Goal: Information Seeking & Learning: Learn about a topic

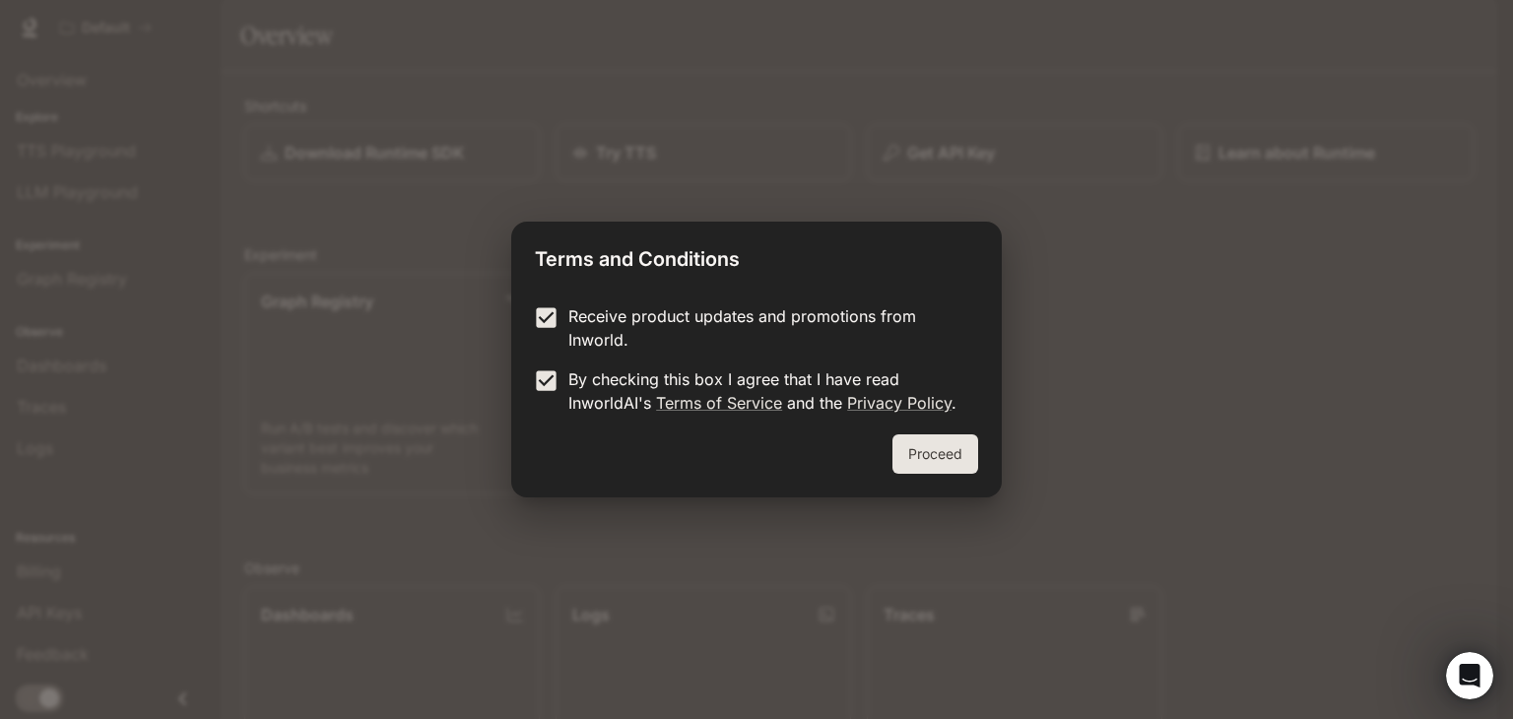
click at [927, 459] on button "Proceed" at bounding box center [935, 453] width 86 height 39
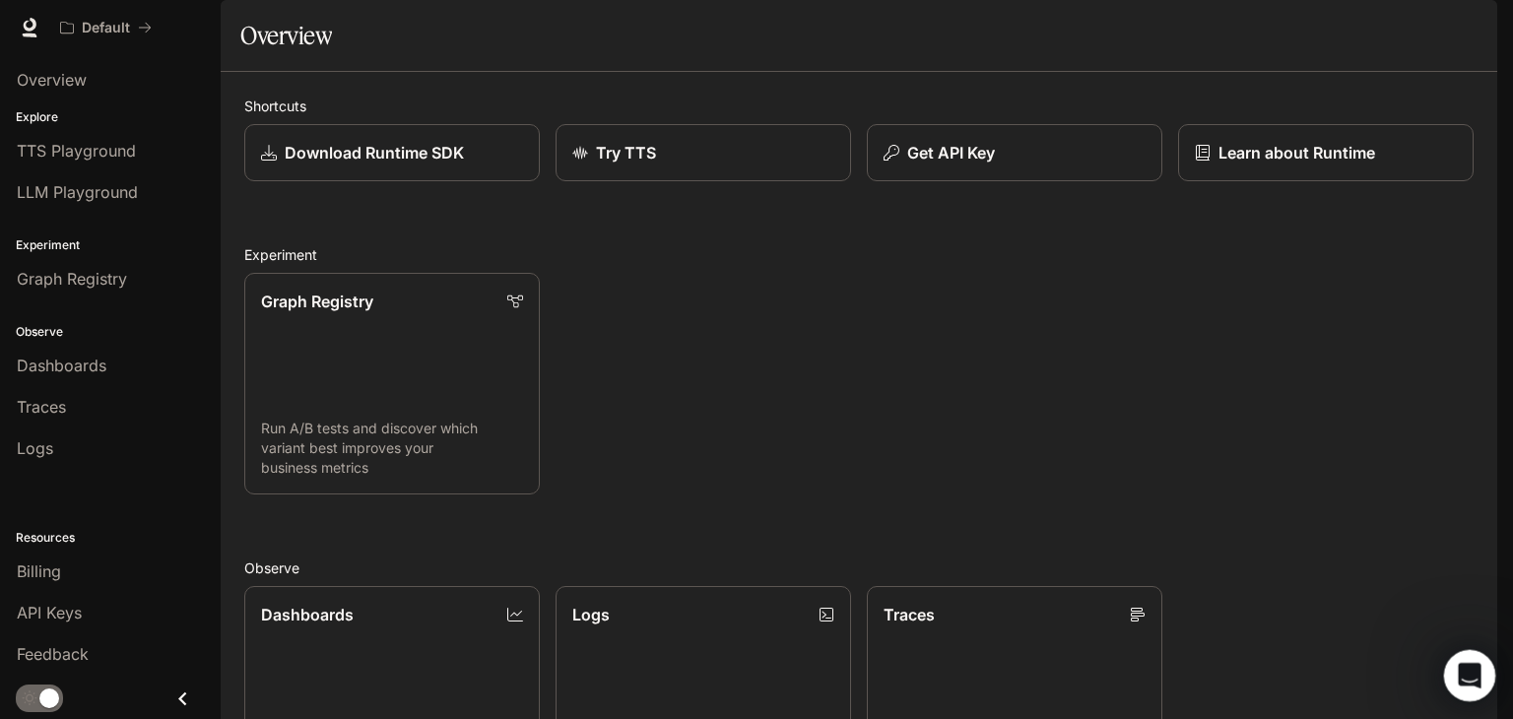
click at [1474, 671] on icon "Open Intercom Messenger" at bounding box center [1467, 673] width 32 height 32
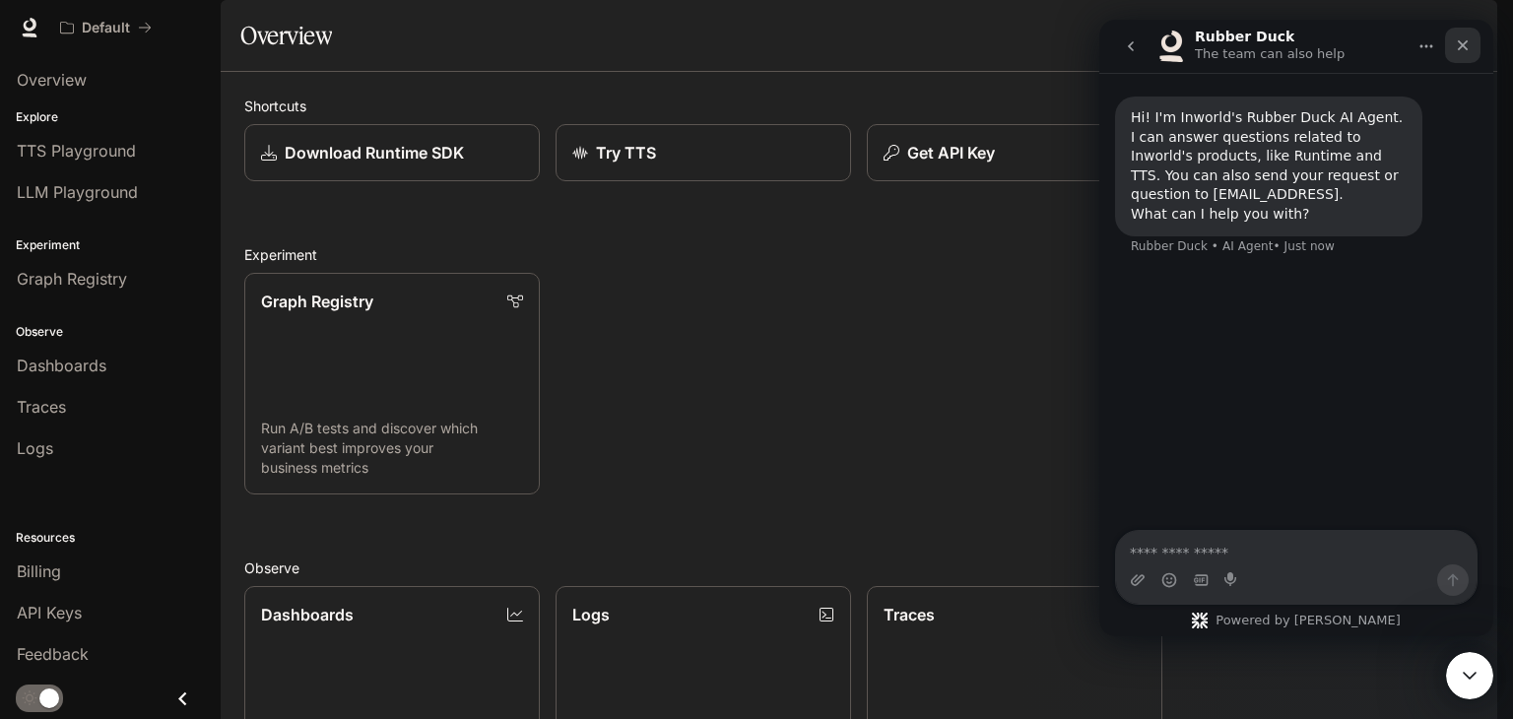
click at [1461, 48] on icon "Close" at bounding box center [1463, 45] width 16 height 16
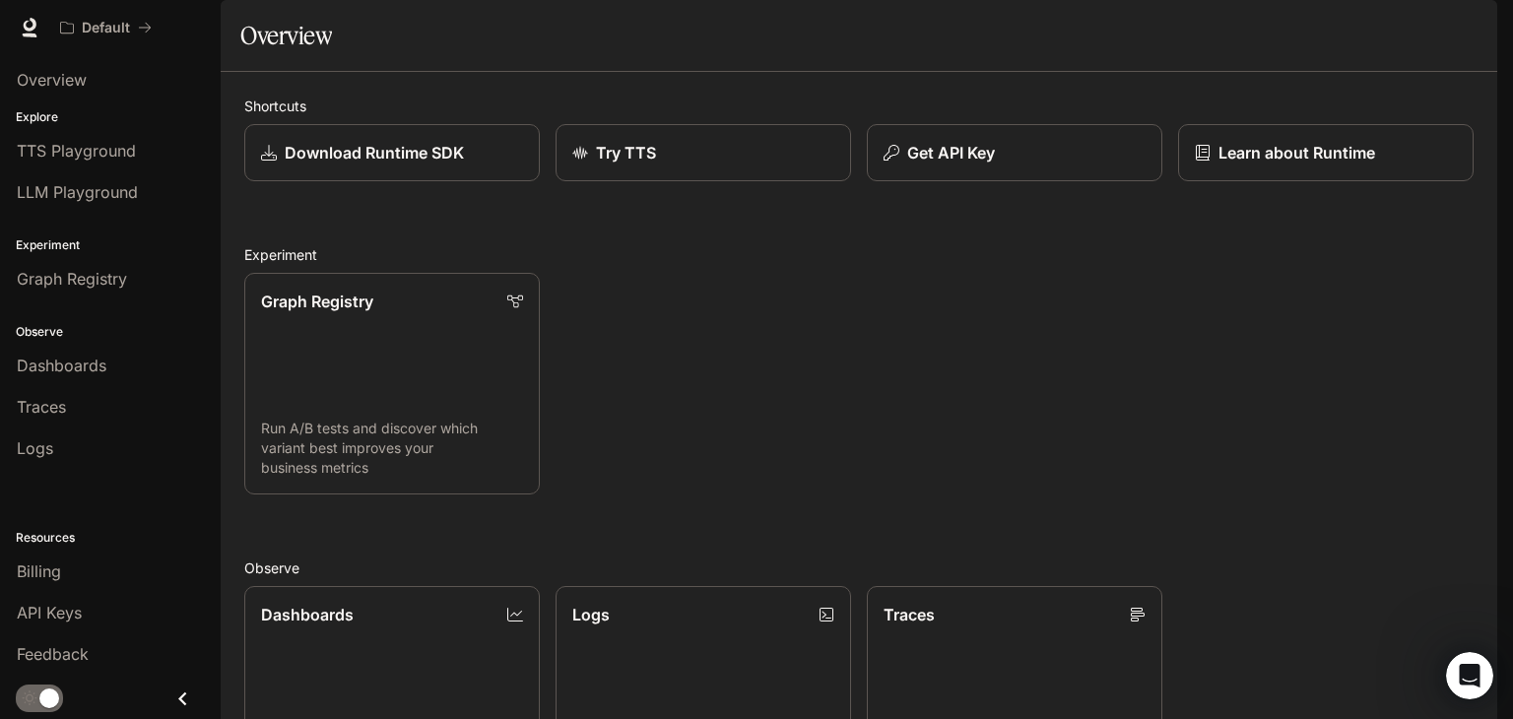
click at [1294, 35] on span "Runtime" at bounding box center [1284, 28] width 56 height 25
click at [1286, 31] on span "Runtime" at bounding box center [1284, 28] width 56 height 25
click at [402, 625] on div "Dashboards" at bounding box center [392, 614] width 265 height 24
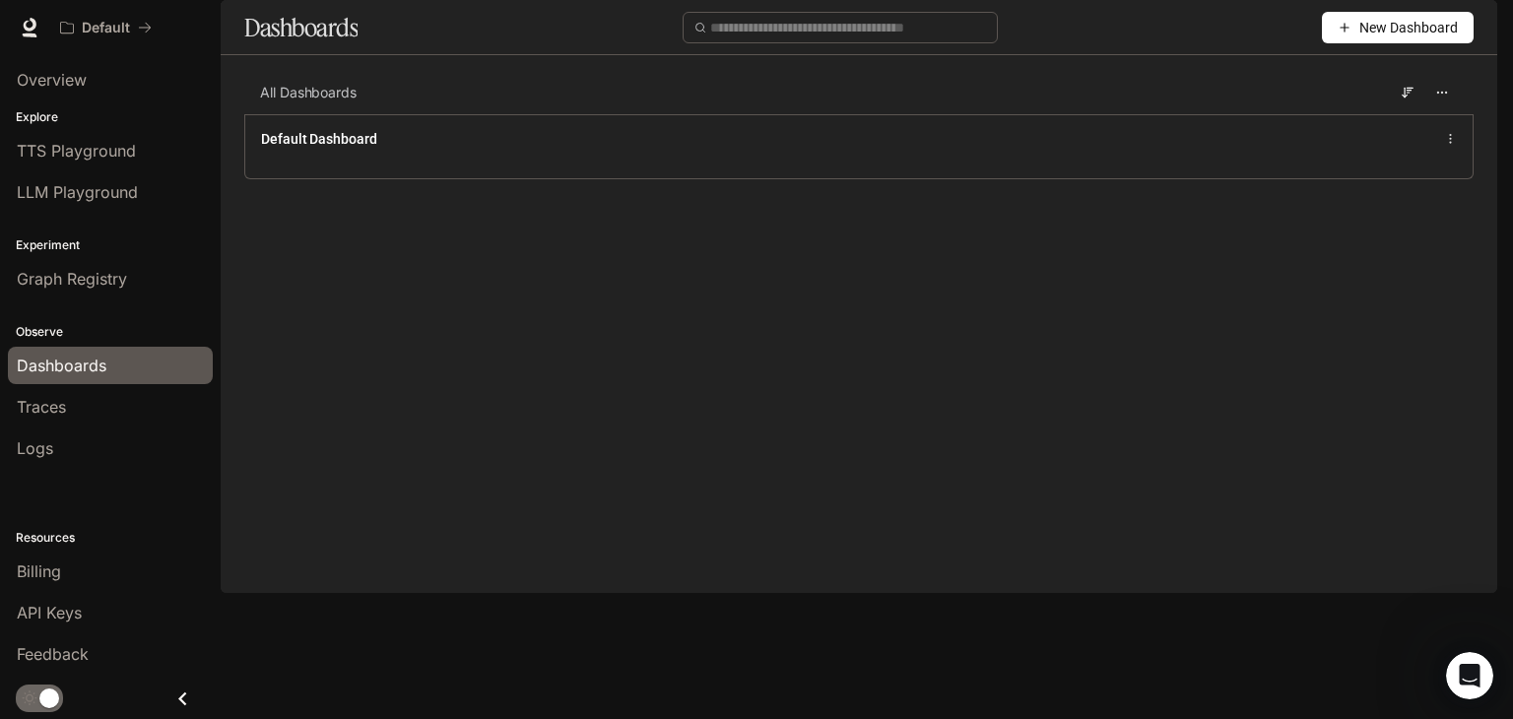
click at [222, 209] on main "Dashboards New Dashboard All Dashboards Default Dashboard" at bounding box center [859, 104] width 1276 height 209
click at [110, 197] on span "LLM Playground" at bounding box center [77, 192] width 121 height 24
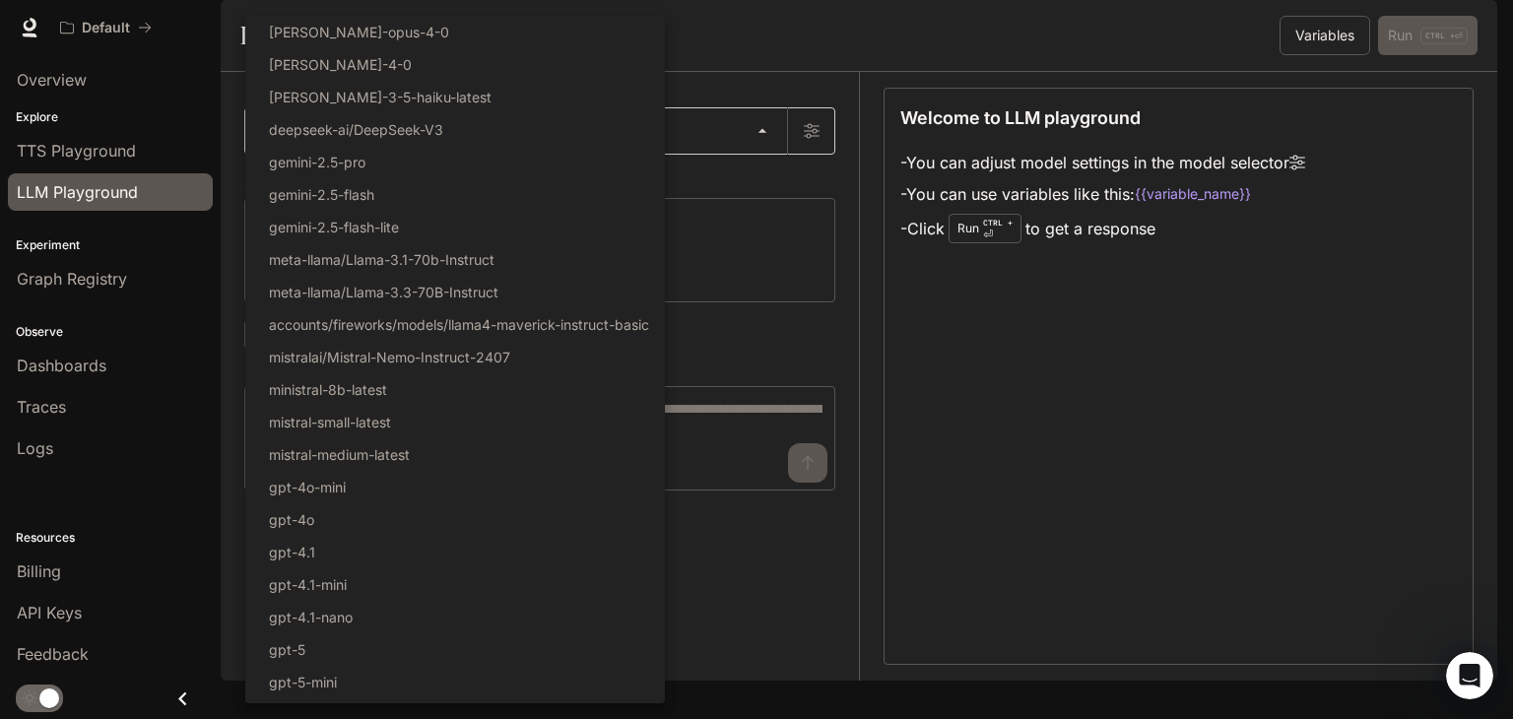
click at [701, 181] on body "Skip to main content Default Runtime Runtime Documentation Documentation Portal…" at bounding box center [756, 359] width 1513 height 719
click at [784, 332] on div at bounding box center [756, 359] width 1513 height 719
click at [595, 176] on body "Skip to main content Default Runtime Runtime Documentation Documentation Portal…" at bounding box center [756, 359] width 1513 height 719
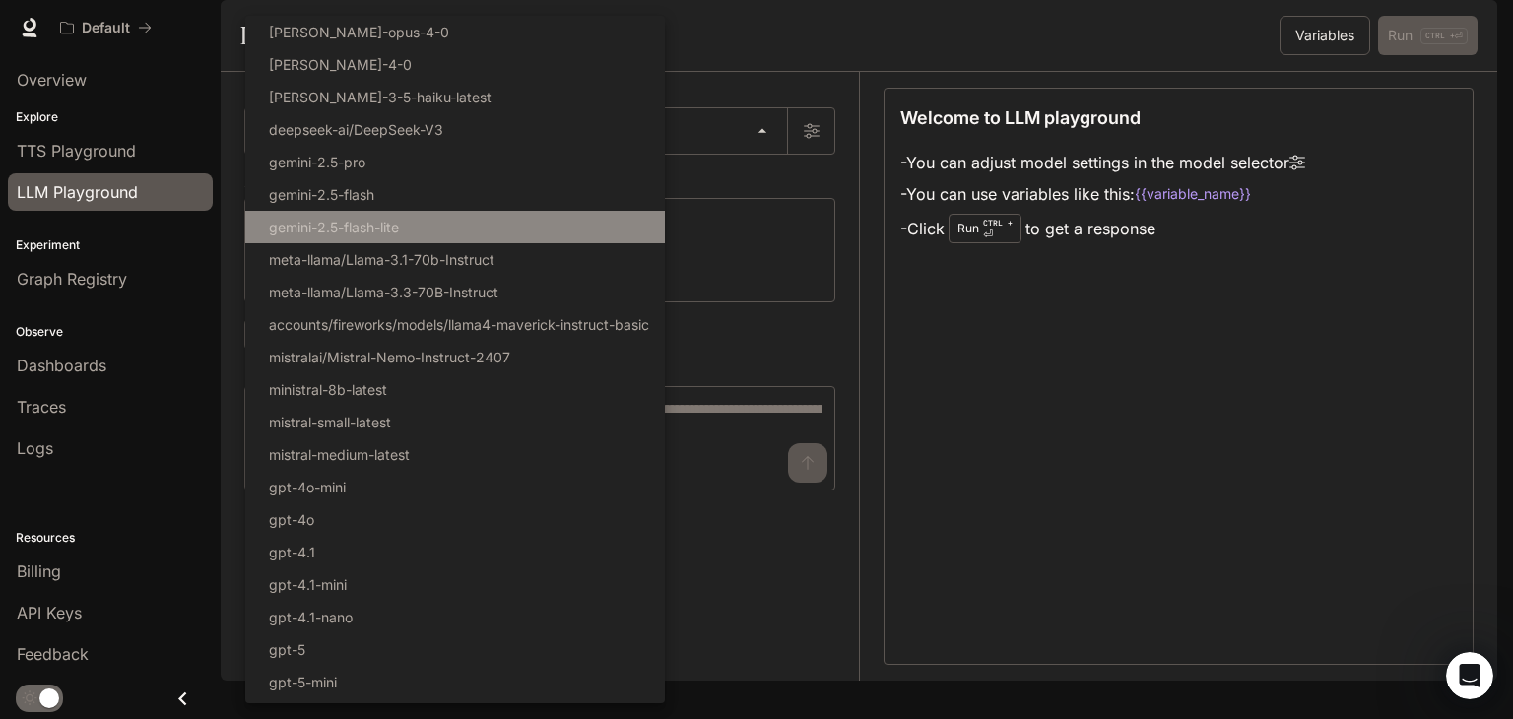
click at [516, 233] on li "gemini-2.5-flash-lite" at bounding box center [455, 227] width 420 height 32
type input "**********"
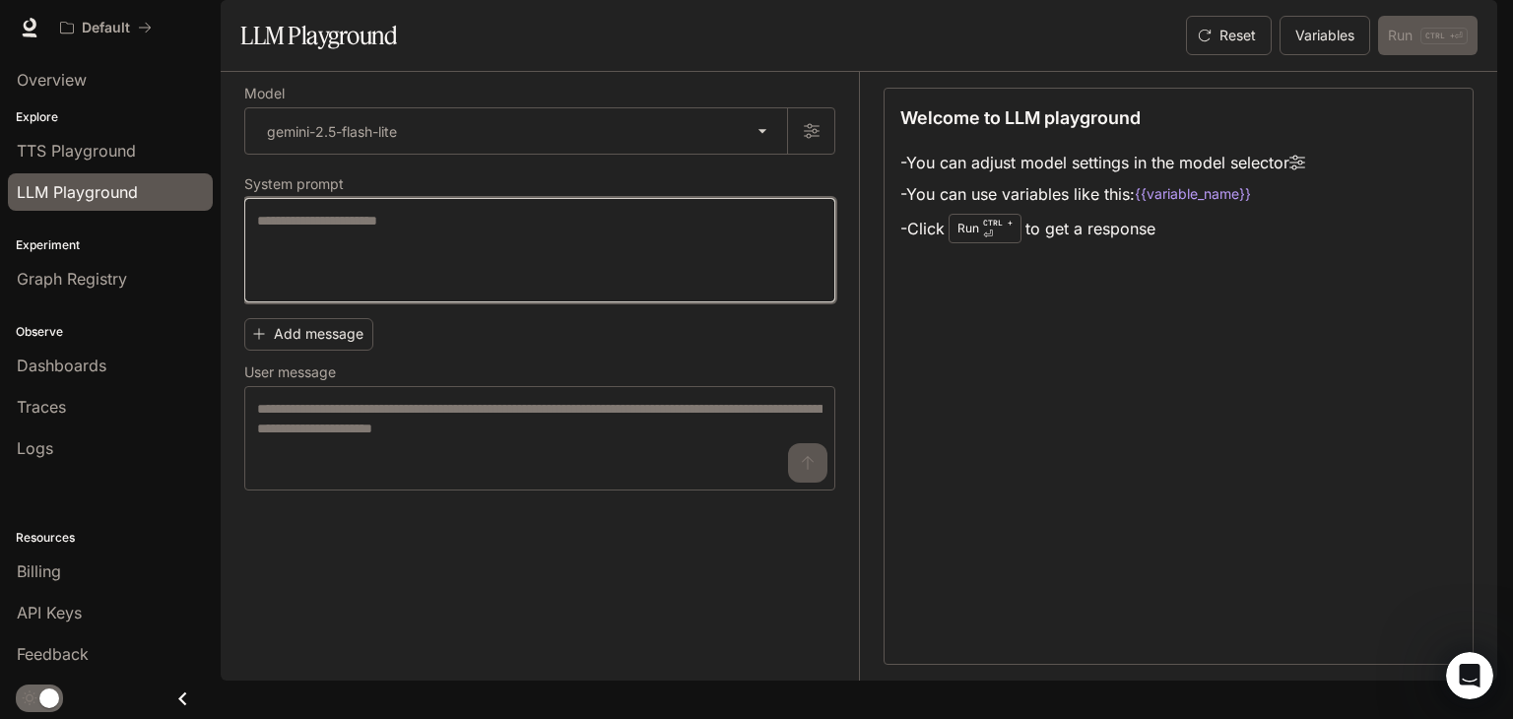
click at [469, 290] on textarea at bounding box center [539, 250] width 565 height 79
type textarea "**********"
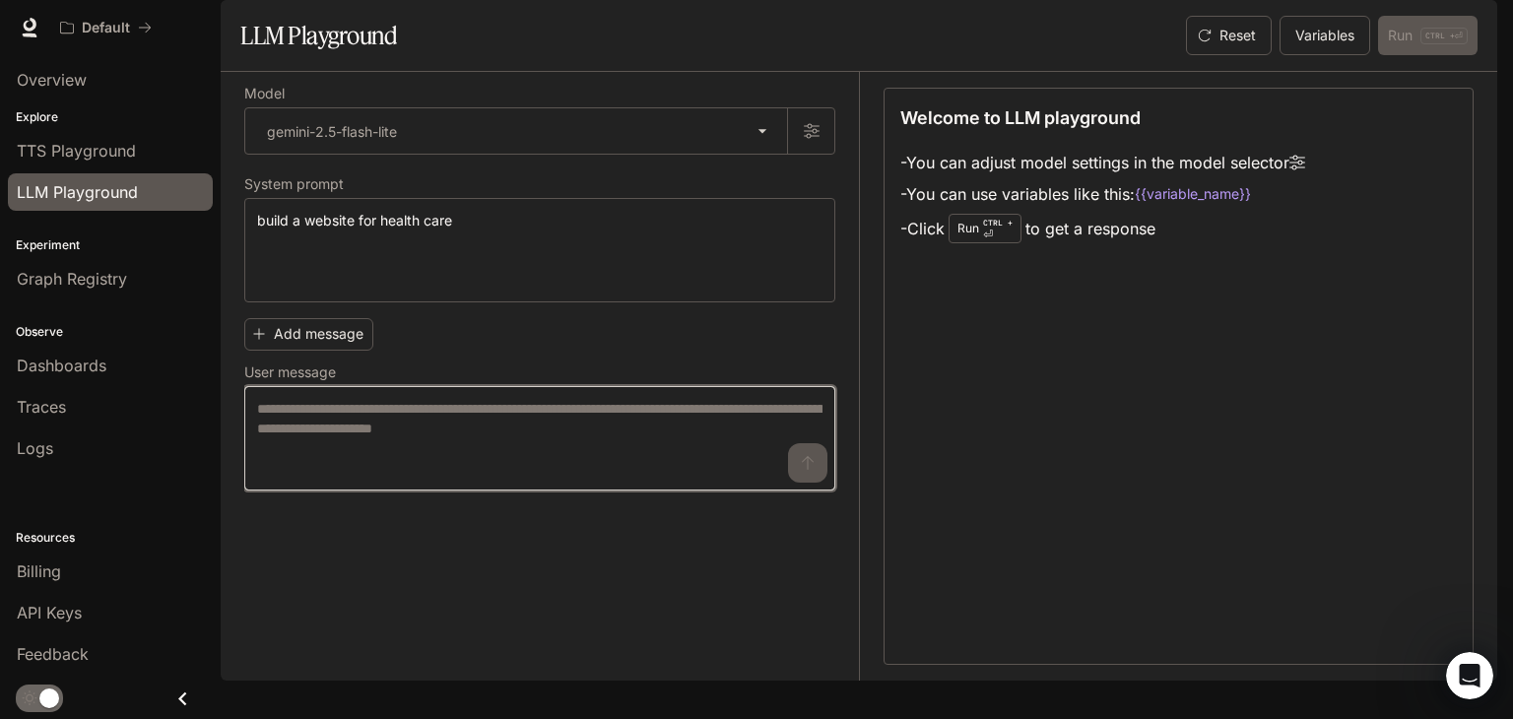
click at [368, 458] on textarea at bounding box center [539, 438] width 565 height 79
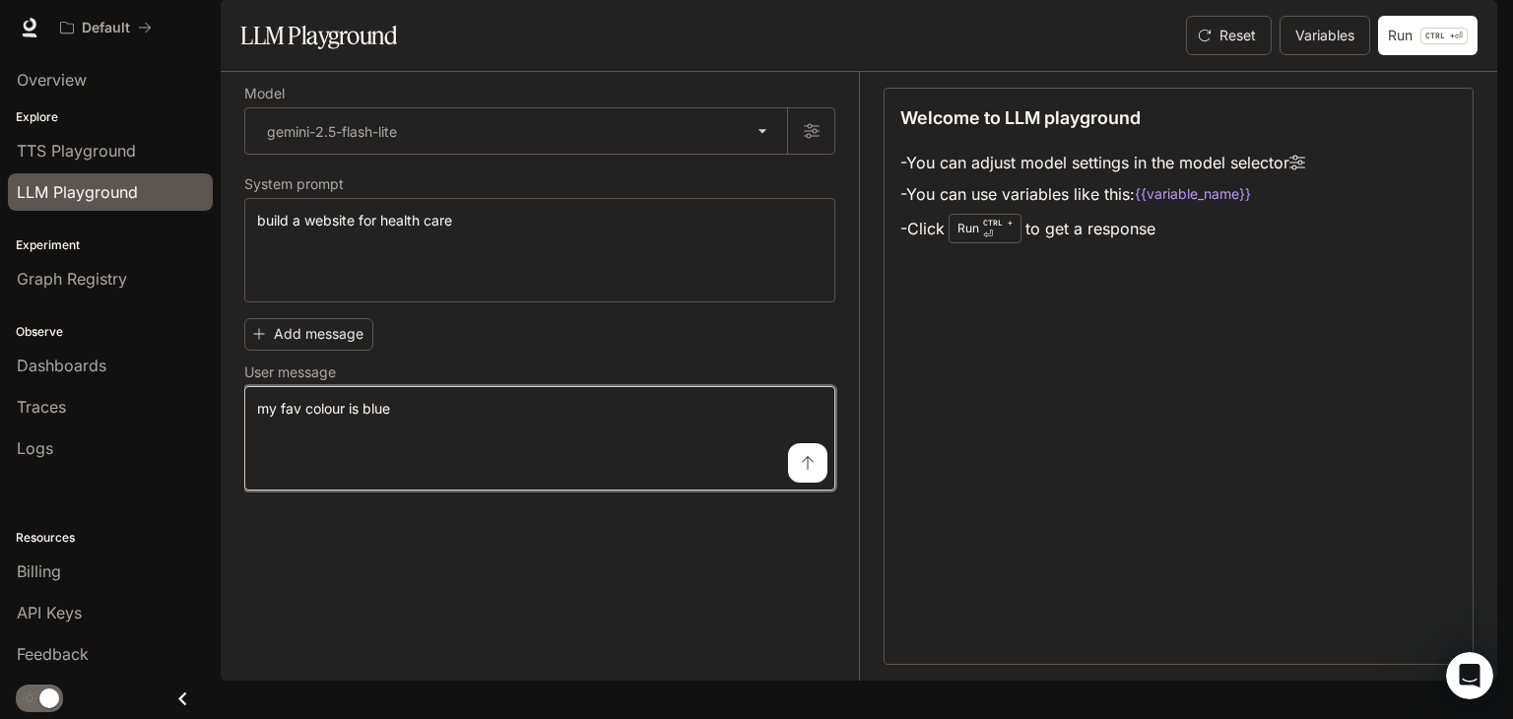
type textarea "**********"
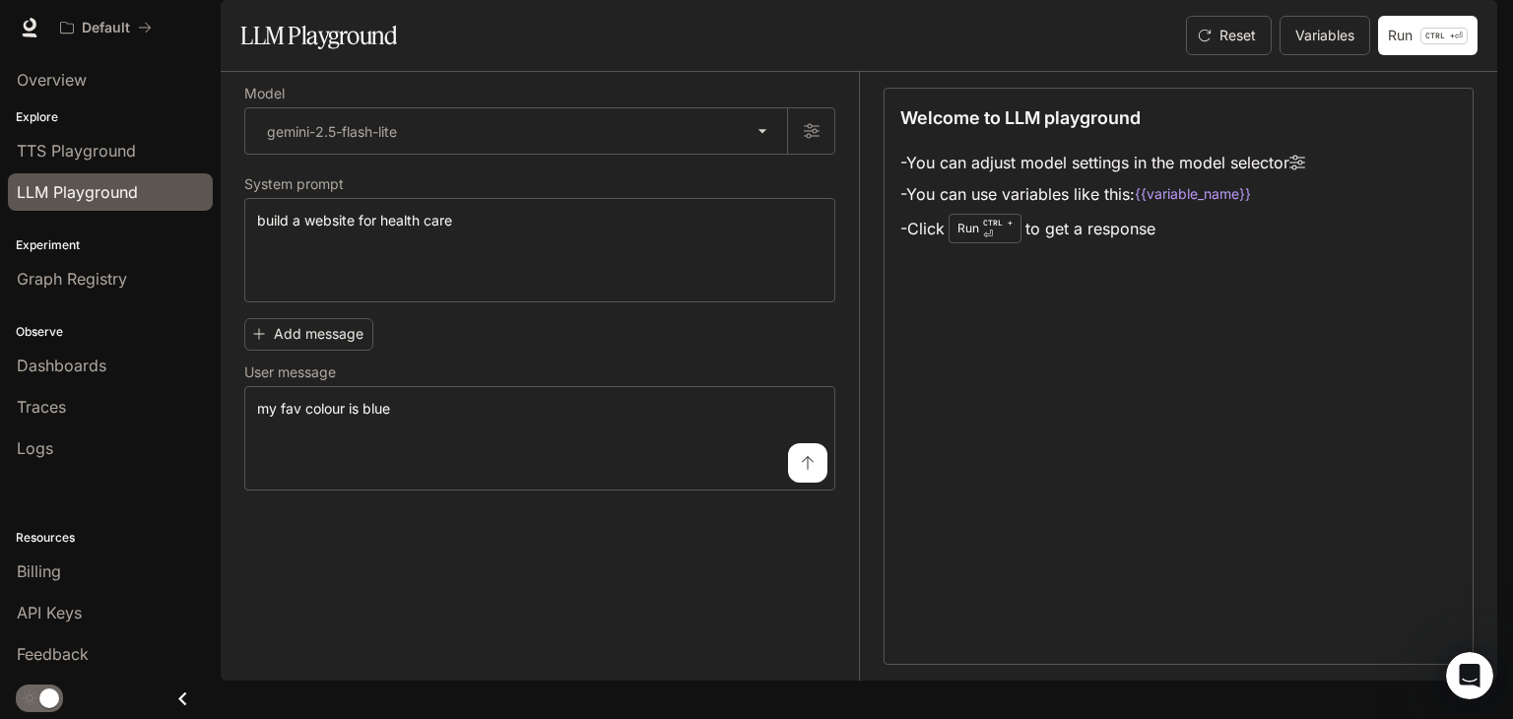
click at [795, 483] on button "submit" at bounding box center [807, 462] width 39 height 39
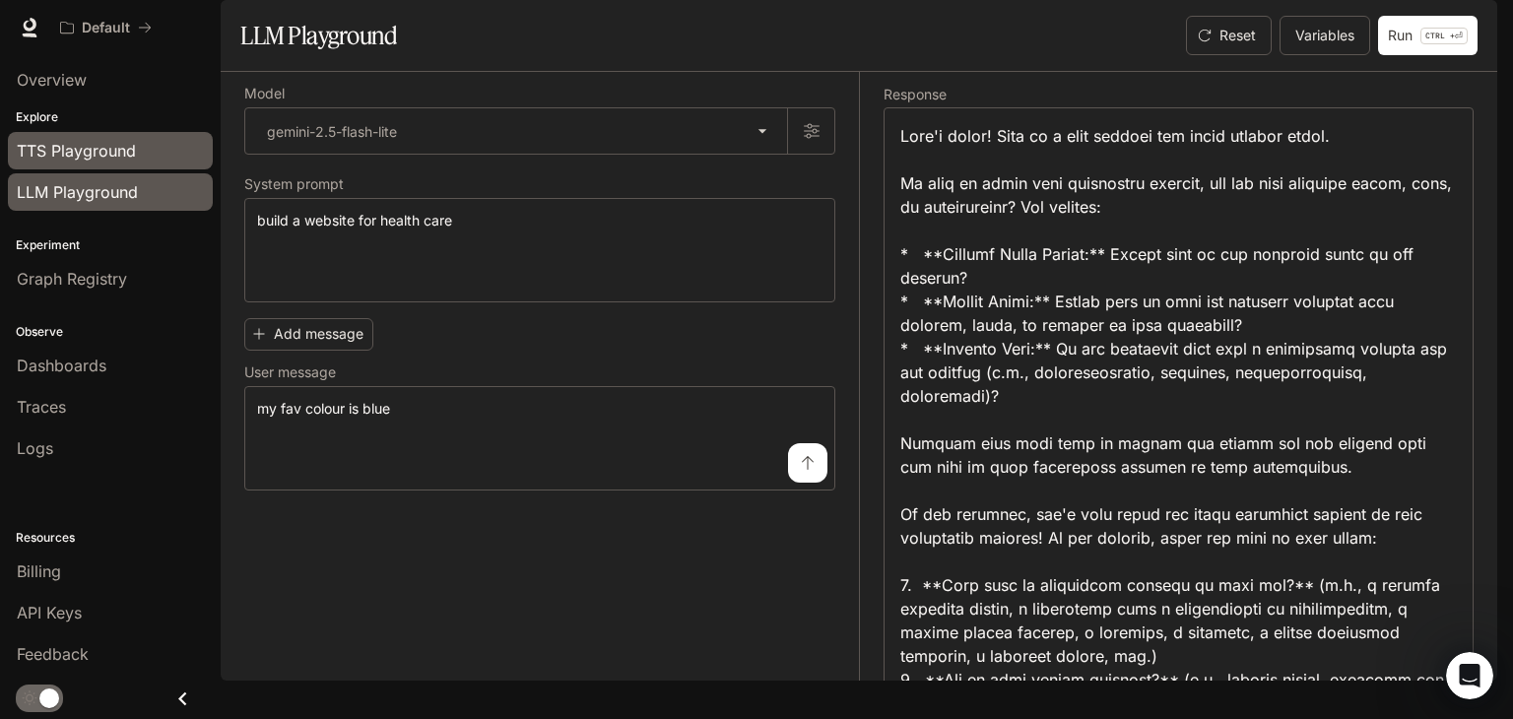
click at [106, 147] on span "TTS Playground" at bounding box center [76, 151] width 119 height 24
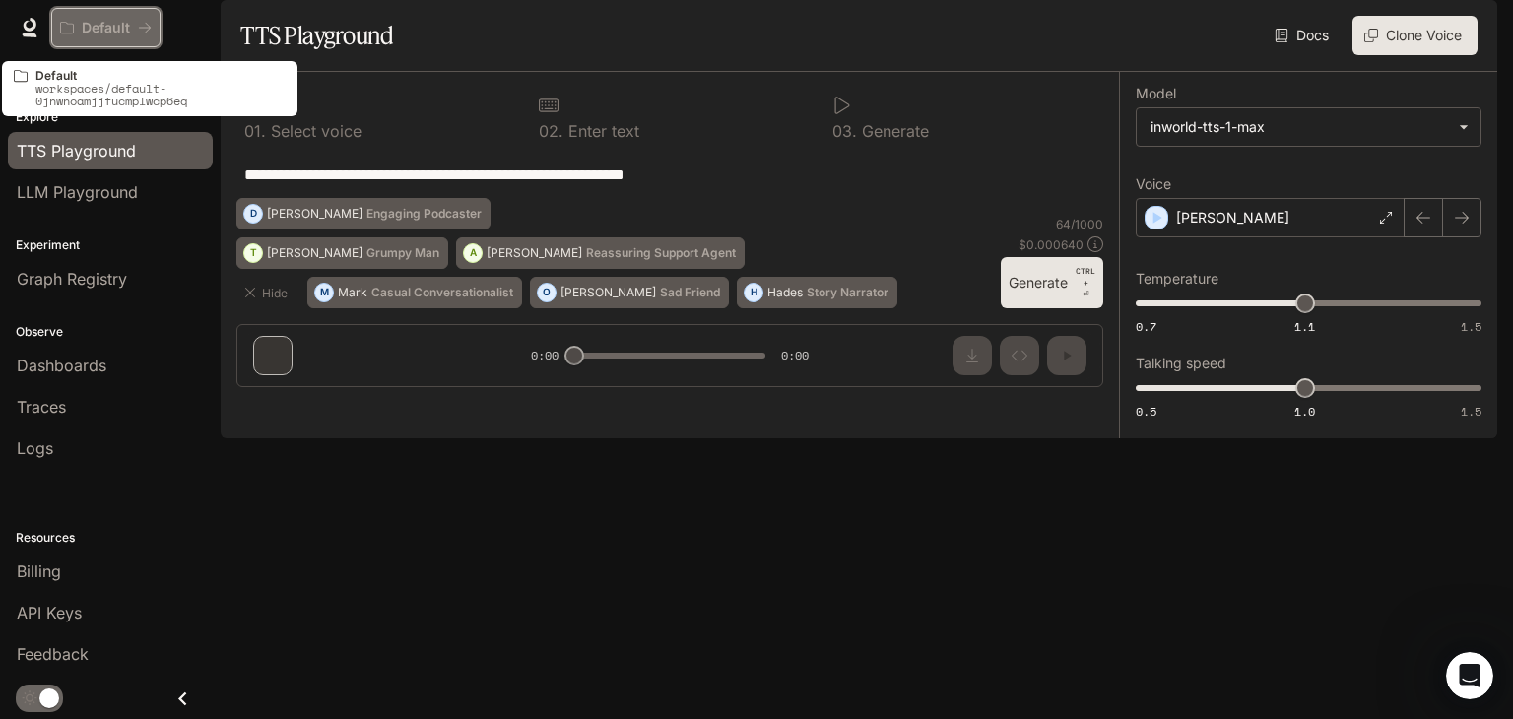
click at [142, 22] on icon "All workspaces" at bounding box center [145, 28] width 14 height 14
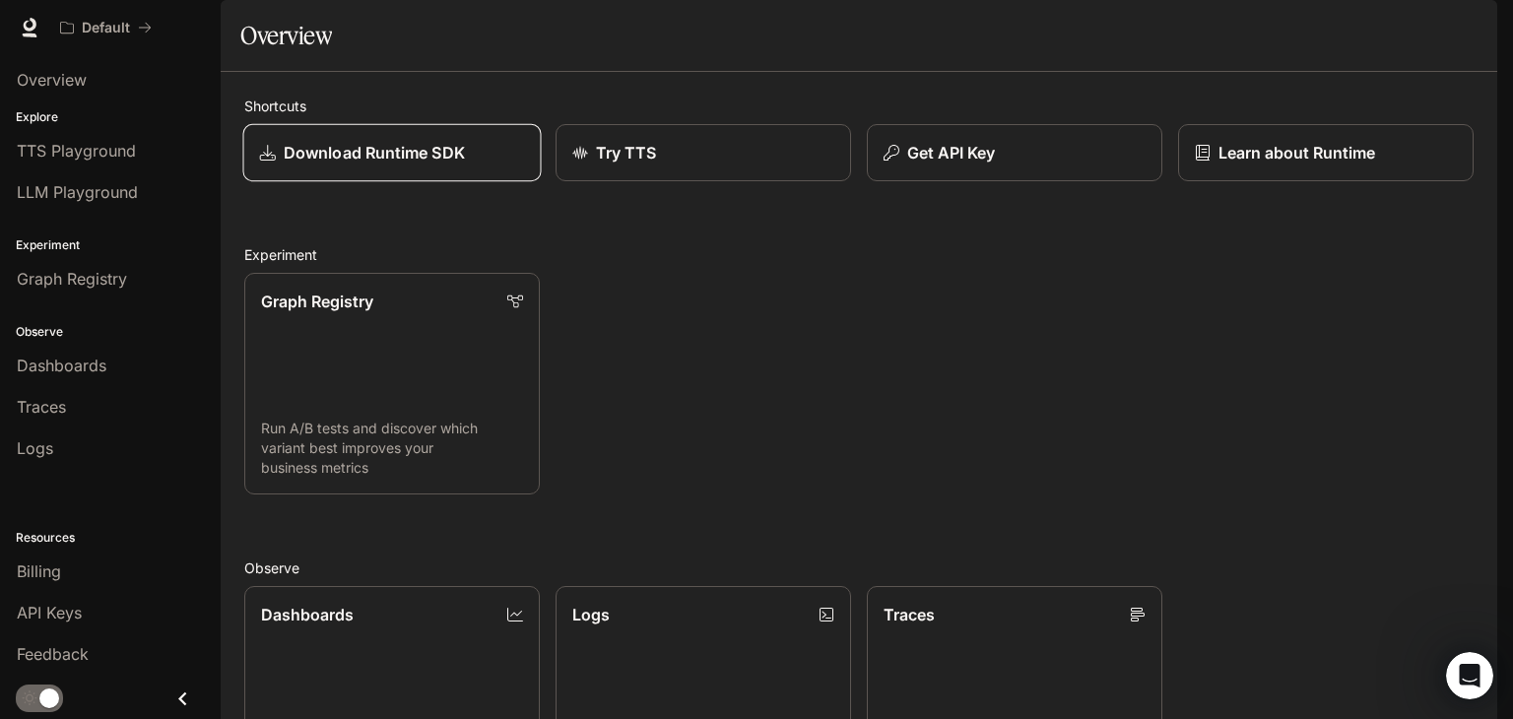
click at [423, 164] on p "Download Runtime SDK" at bounding box center [374, 153] width 181 height 24
click at [944, 182] on button "Get API Key" at bounding box center [1015, 153] width 298 height 58
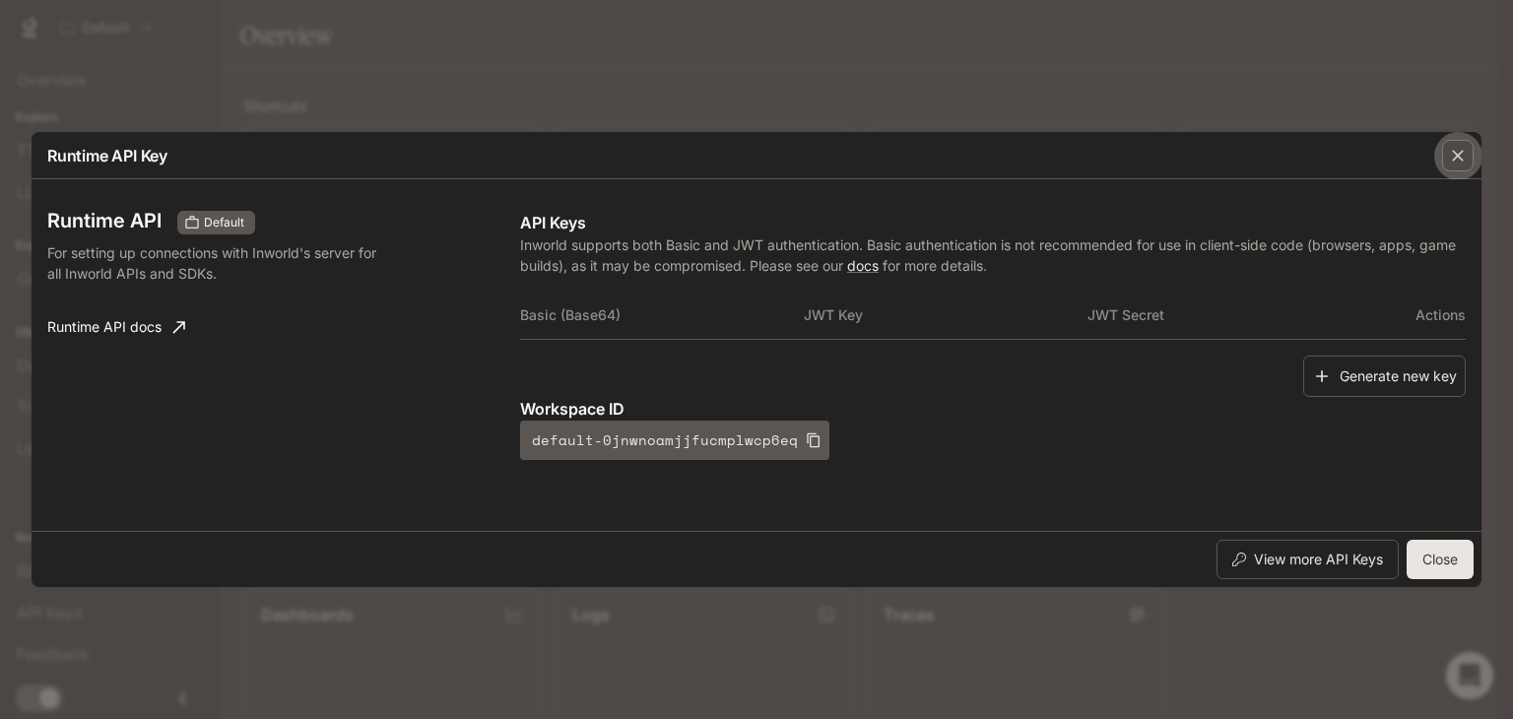
click at [1452, 159] on icon "button" at bounding box center [1458, 156] width 20 height 20
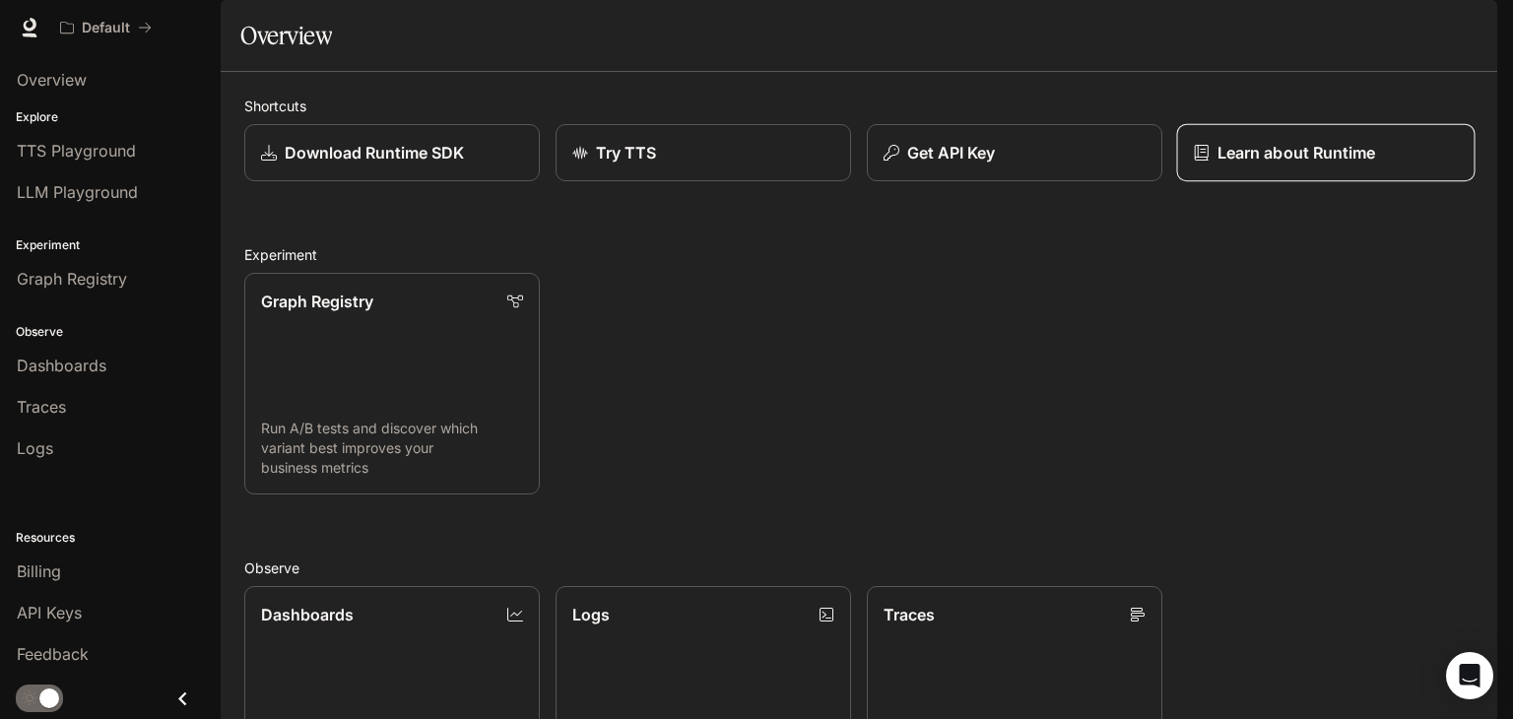
click at [1284, 182] on link "Learn about Runtime" at bounding box center [1326, 153] width 298 height 58
